Goal: Ask a question

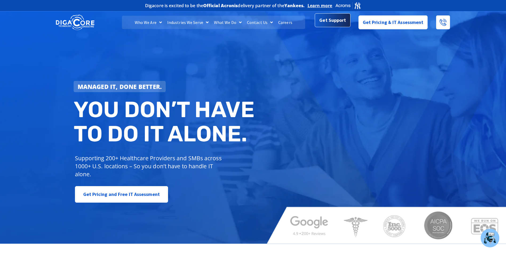
click at [336, 22] on span "Get Support" at bounding box center [332, 21] width 27 height 11
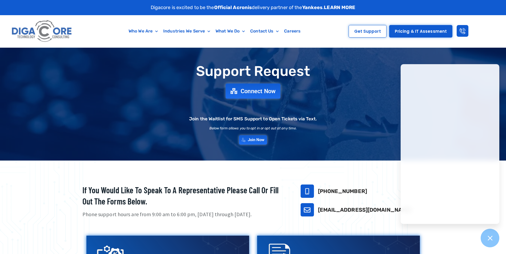
click at [256, 88] on span "Connect Now" at bounding box center [257, 91] width 35 height 6
